Goal: Task Accomplishment & Management: Manage account settings

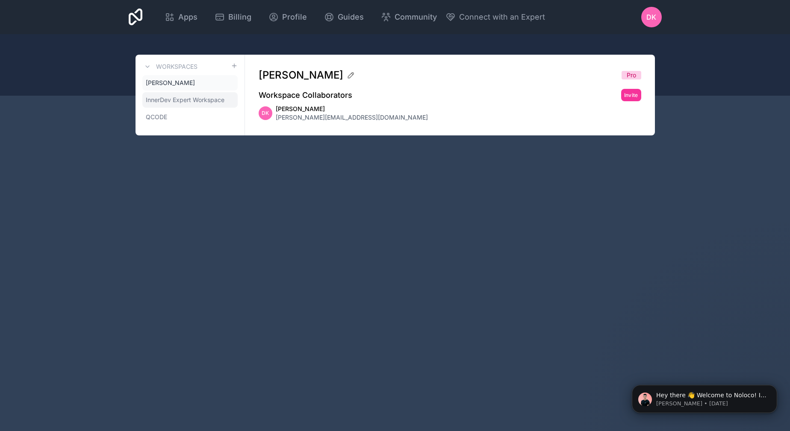
click at [185, 99] on span "InnerDev Expert Workspace" at bounding box center [185, 100] width 79 height 9
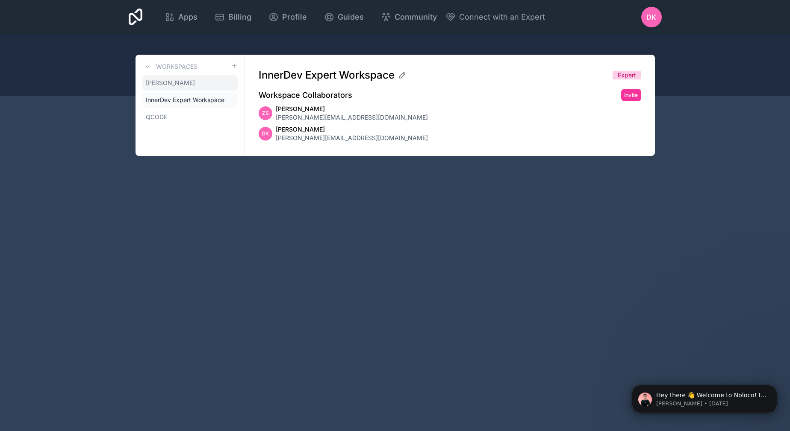
click at [186, 82] on link "[PERSON_NAME]" at bounding box center [189, 82] width 95 height 15
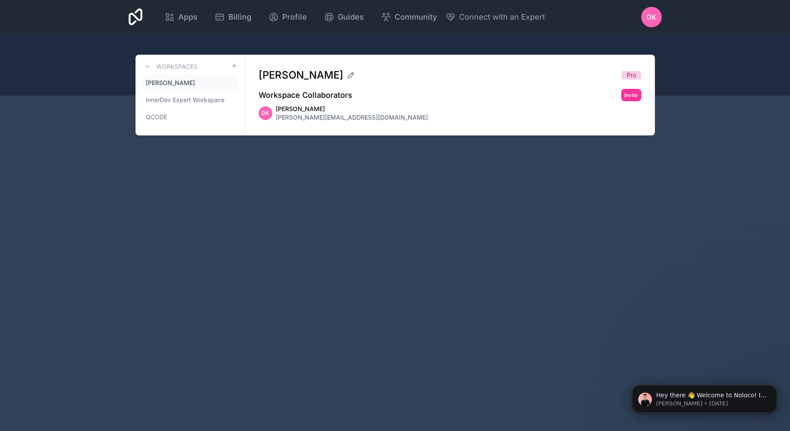
click at [190, 83] on link "[PERSON_NAME]" at bounding box center [189, 82] width 95 height 15
click at [190, 85] on link "[PERSON_NAME]" at bounding box center [189, 82] width 95 height 15
click at [190, 84] on link "[PERSON_NAME]" at bounding box center [189, 82] width 95 height 15
click at [0, 0] on icon at bounding box center [0, 0] width 0 height 0
click at [181, 16] on span "Apps" at bounding box center [187, 17] width 19 height 12
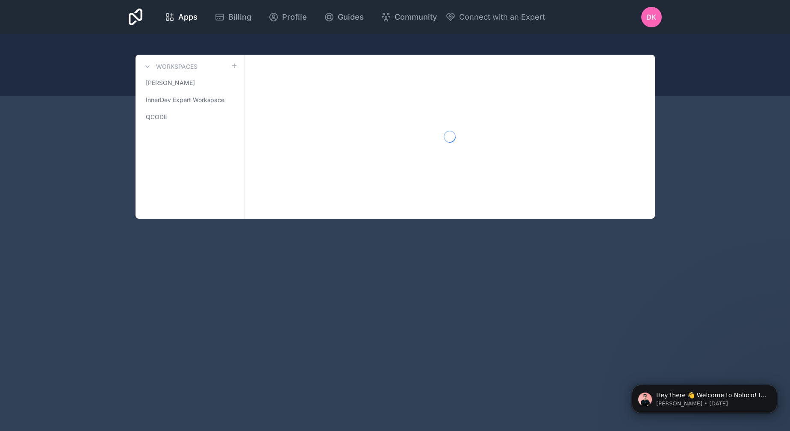
click at [74, 302] on div "Apps Billing Profile Guides Community Connect with an Expert DK Billing Profile…" at bounding box center [395, 215] width 790 height 431
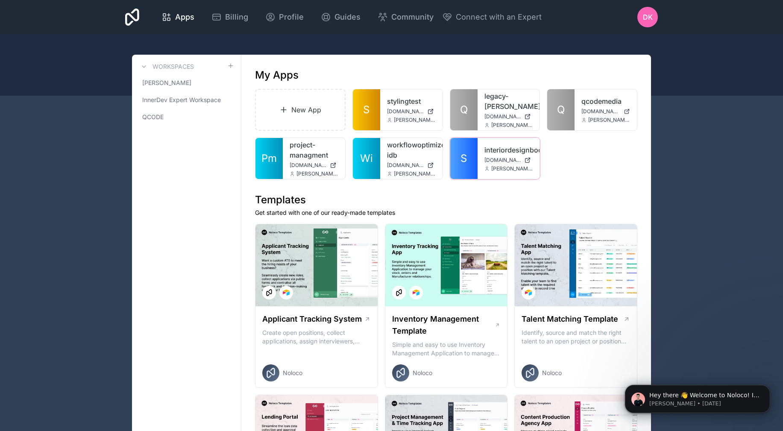
click at [482, 149] on div "interiordesignbookkeeping interiordesignbookkeeping.noloco.co deena@interiordes…" at bounding box center [509, 158] width 62 height 41
click at [485, 145] on link "interiordesignbookkeeping" at bounding box center [509, 150] width 49 height 10
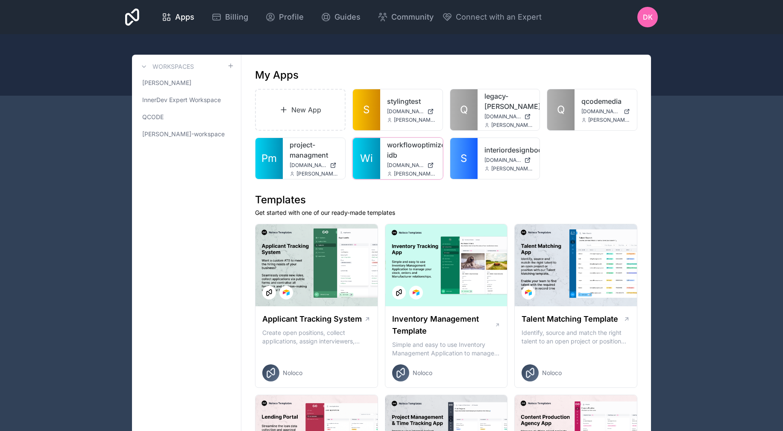
click at [363, 143] on link "Wi" at bounding box center [366, 158] width 27 height 41
click at [177, 132] on span "[PERSON_NAME]-workspace" at bounding box center [183, 134] width 82 height 9
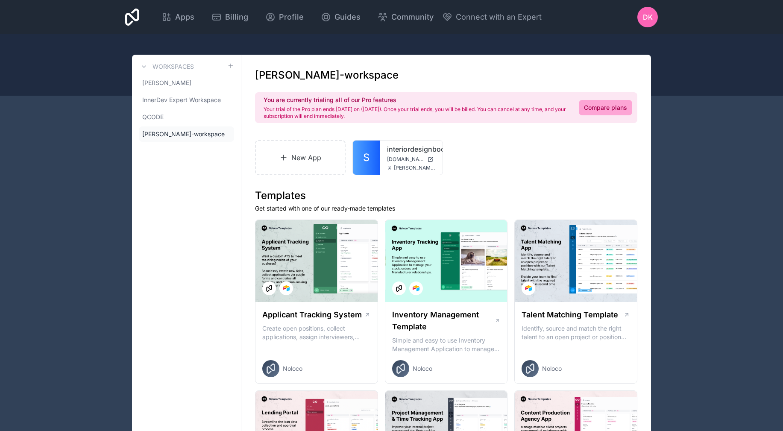
click at [0, 0] on icon at bounding box center [0, 0] width 0 height 0
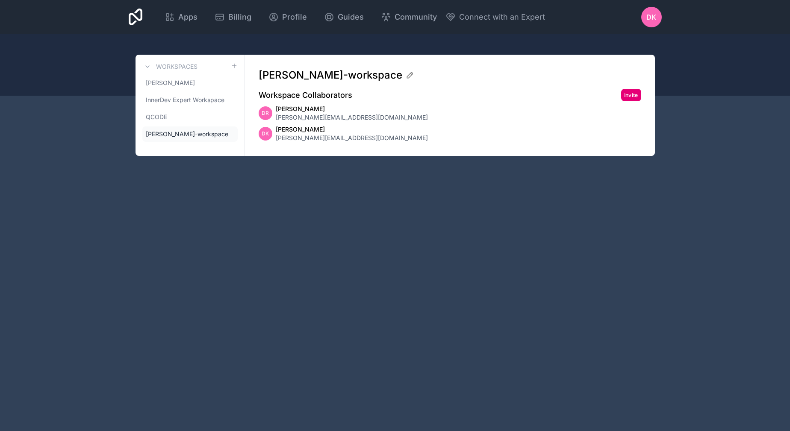
click at [628, 94] on button "Invite" at bounding box center [631, 95] width 20 height 12
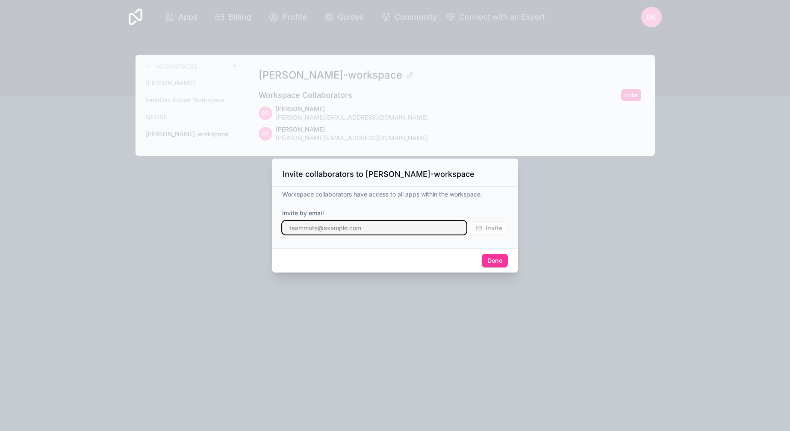
click at [334, 223] on input "text" at bounding box center [374, 228] width 184 height 14
type input "i"
click at [330, 223] on input "text" at bounding box center [374, 228] width 184 height 14
paste input "[EMAIL_ADDRESS][DOMAIN_NAME]"
type input "[EMAIL_ADDRESS][DOMAIN_NAME]"
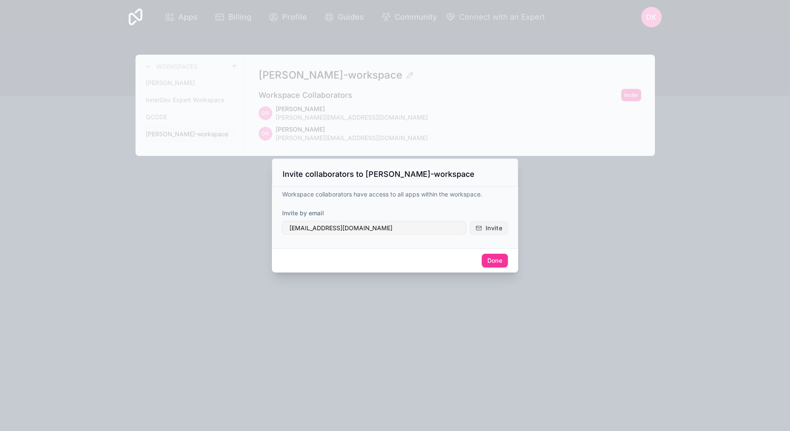
click at [493, 226] on span "Invite" at bounding box center [494, 228] width 17 height 8
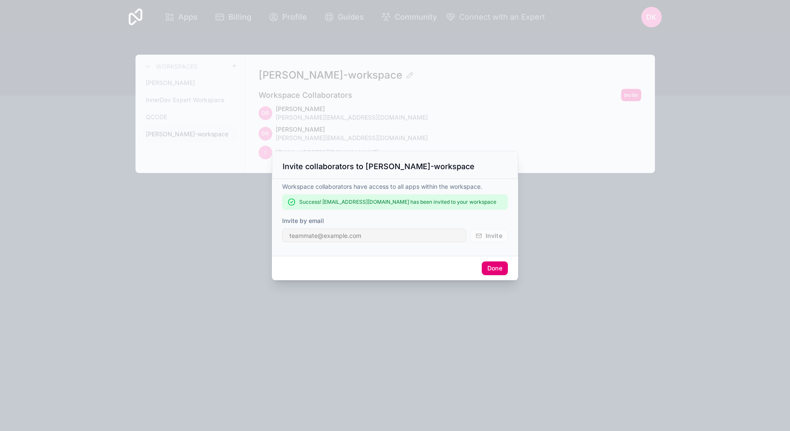
click at [489, 264] on button "Done" at bounding box center [495, 269] width 26 height 14
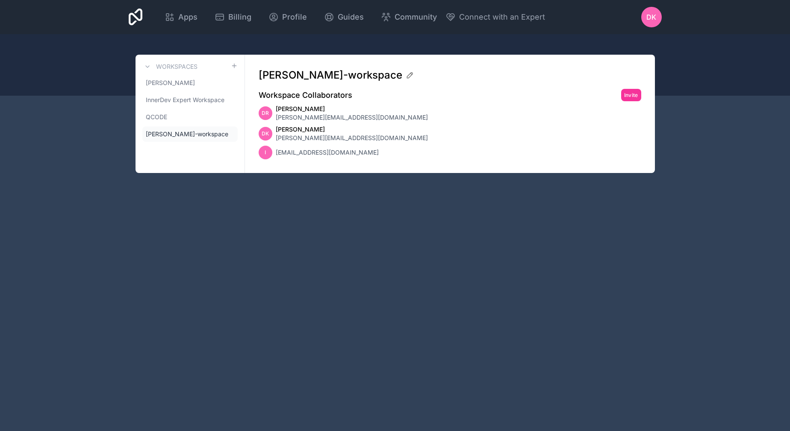
click at [300, 155] on span "[EMAIL_ADDRESS][DOMAIN_NAME]" at bounding box center [327, 152] width 103 height 9
click at [318, 287] on div "Apps Billing Profile Guides Community Connect with an Expert DK Billing Profile…" at bounding box center [395, 215] width 790 height 431
click at [137, 9] on icon at bounding box center [136, 17] width 14 height 21
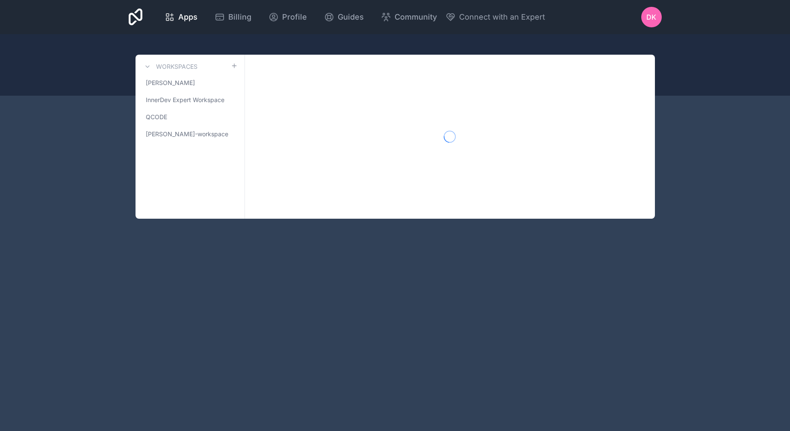
click at [132, 13] on icon at bounding box center [136, 17] width 14 height 17
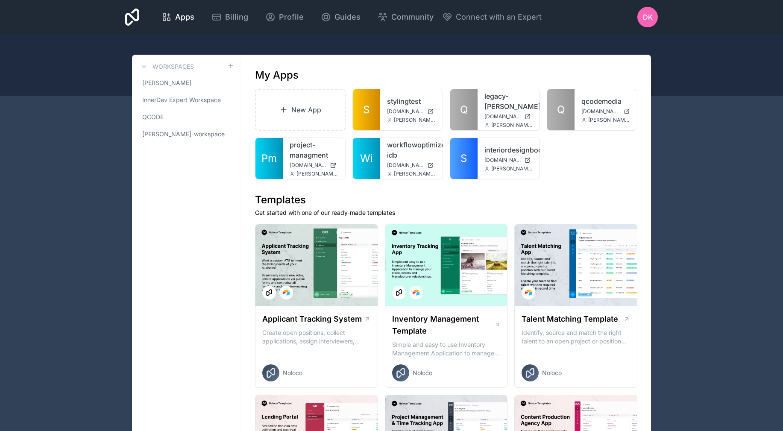
click at [650, 15] on span "DK" at bounding box center [648, 17] width 10 height 10
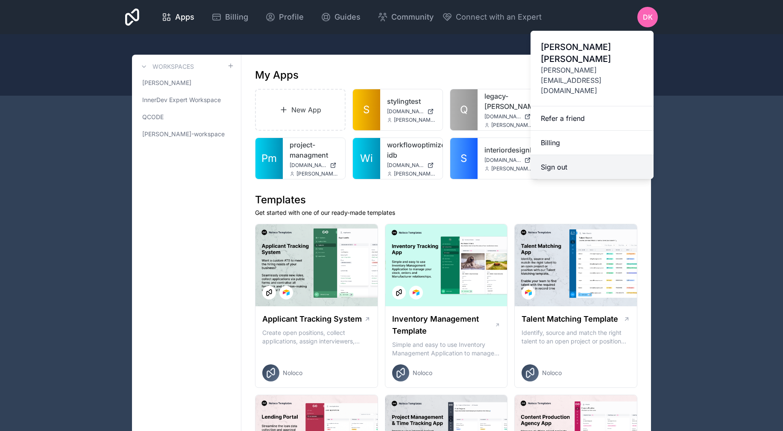
click at [590, 155] on button "Sign out" at bounding box center [592, 167] width 123 height 24
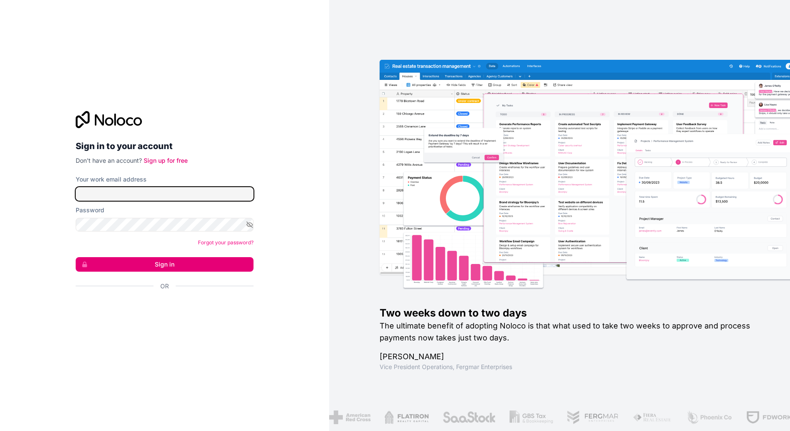
click at [124, 190] on input "Your work email address" at bounding box center [165, 194] width 178 height 14
type input "[PERSON_NAME][EMAIL_ADDRESS][DOMAIN_NAME]"
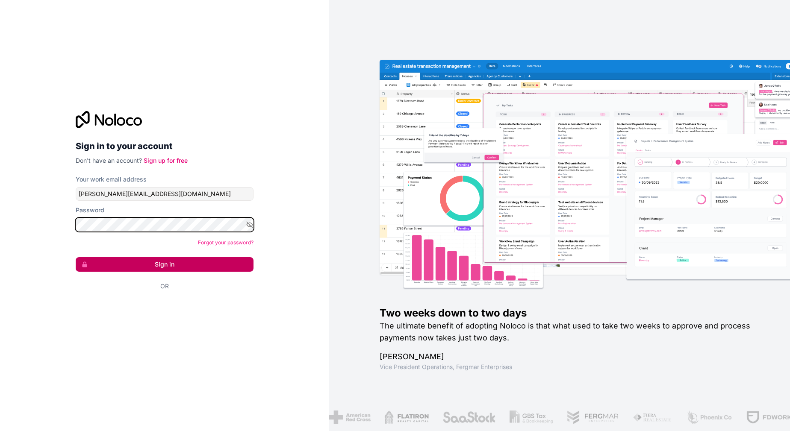
scroll to position [0, 50]
click at [148, 265] on button "Sign in" at bounding box center [165, 264] width 178 height 15
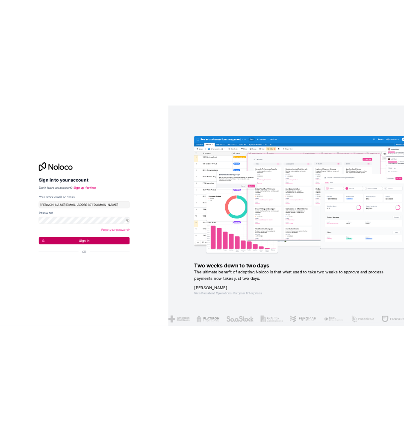
scroll to position [0, 0]
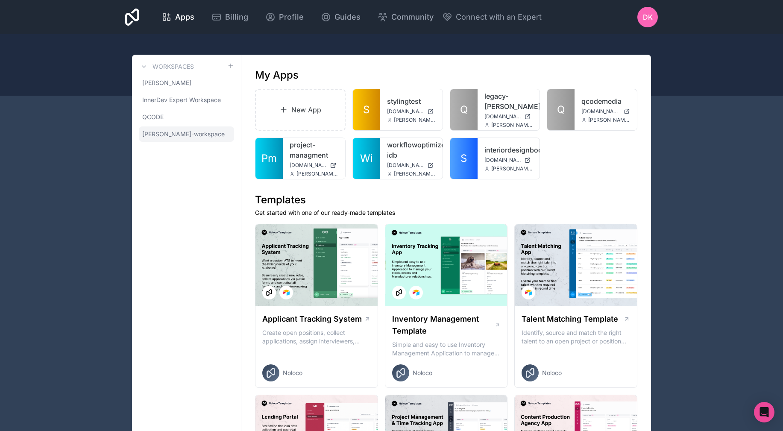
click at [179, 130] on span "[PERSON_NAME]-workspace" at bounding box center [183, 134] width 82 height 9
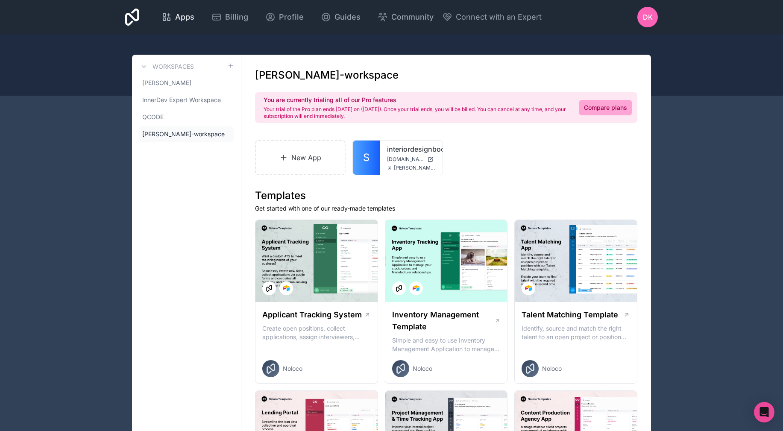
click at [186, 17] on span "Apps" at bounding box center [184, 17] width 19 height 12
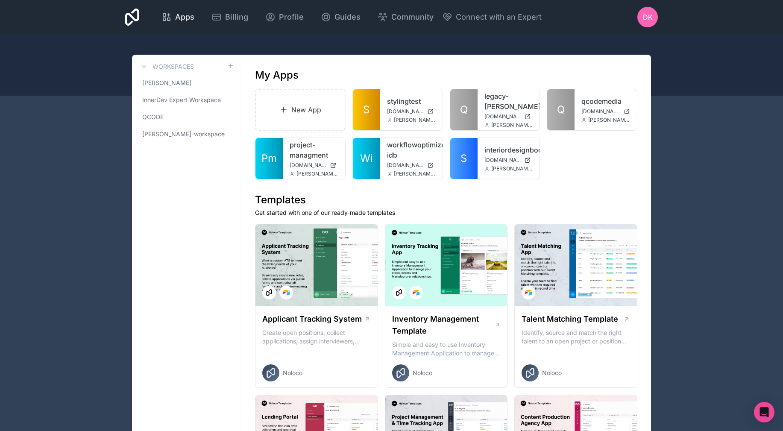
click at [172, 19] on div "Apps" at bounding box center [178, 17] width 33 height 12
click at [176, 134] on span "[PERSON_NAME]-workspace" at bounding box center [183, 134] width 82 height 9
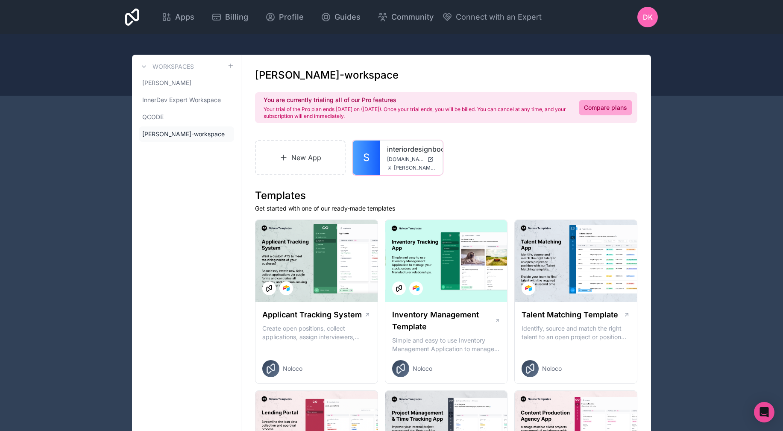
click at [391, 157] on span "[DOMAIN_NAME]" at bounding box center [405, 159] width 37 height 7
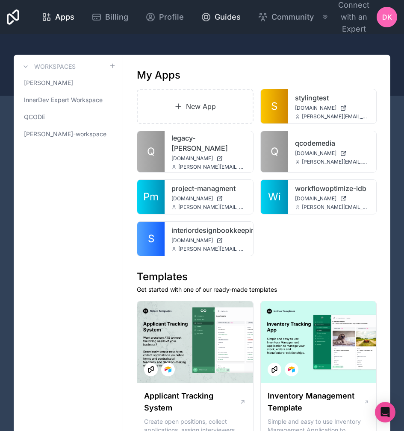
click at [230, 17] on span "Guides" at bounding box center [228, 17] width 26 height 12
